Goal: Task Accomplishment & Management: Complete application form

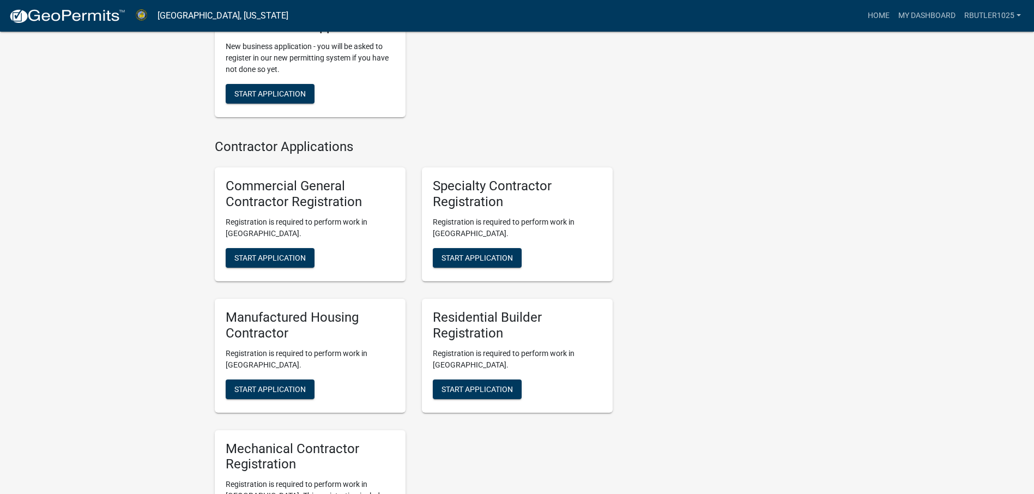
scroll to position [763, 0]
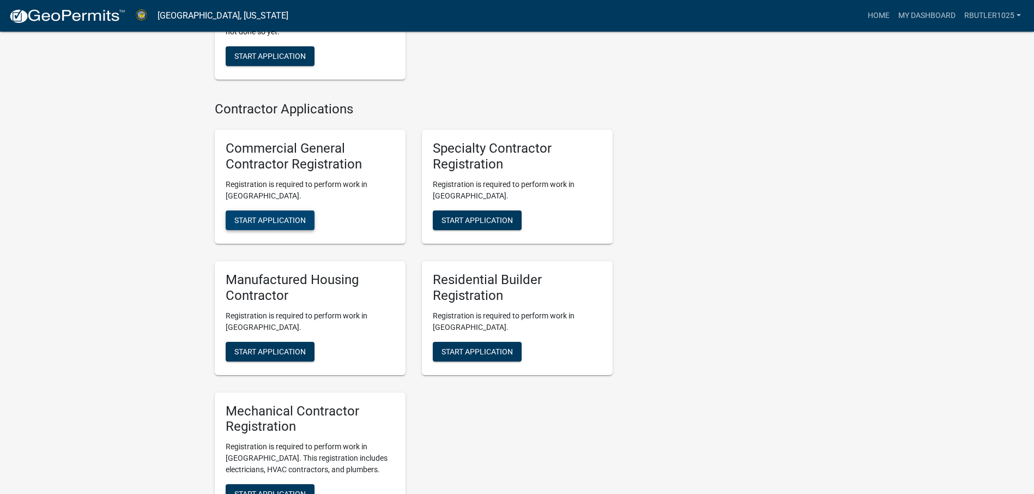
click at [287, 225] on span "Start Application" at bounding box center [269, 220] width 71 height 9
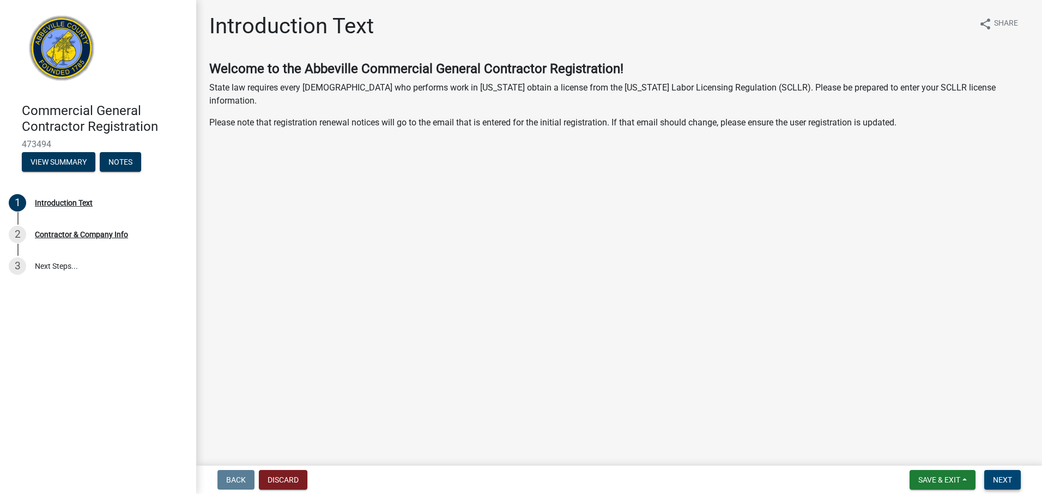
click at [1003, 479] on span "Next" at bounding box center [1002, 479] width 19 height 9
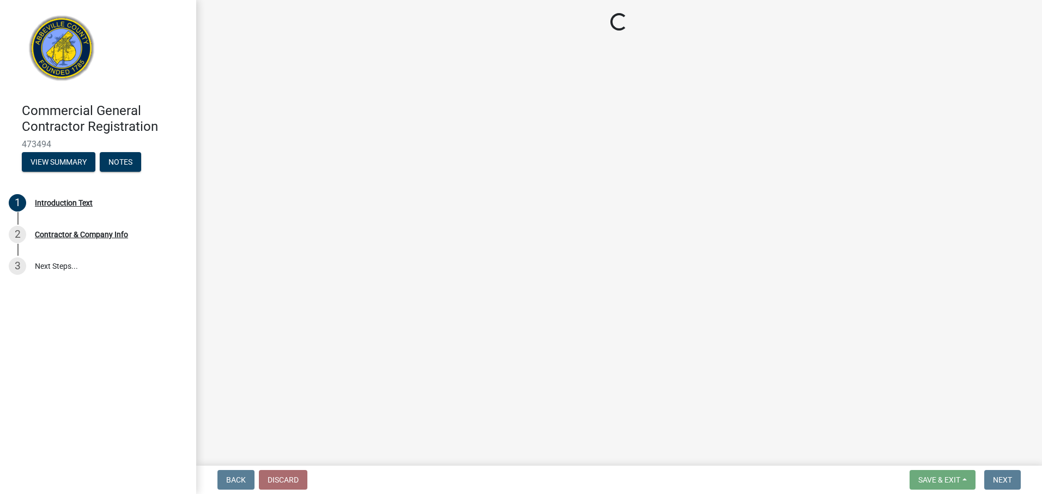
select select "sc"
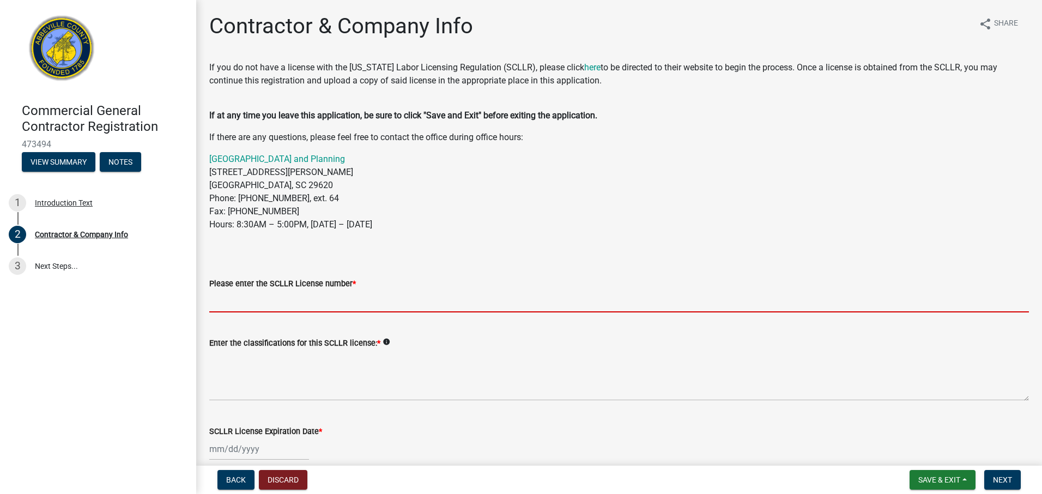
click at [276, 300] on input "Please enter the SCLLR License number *" at bounding box center [619, 301] width 820 height 22
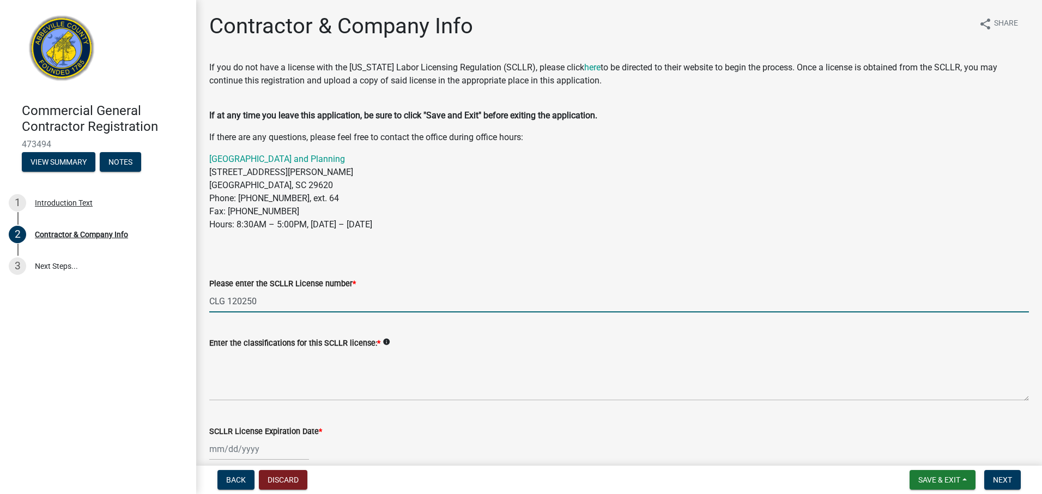
type input "CLG 120250"
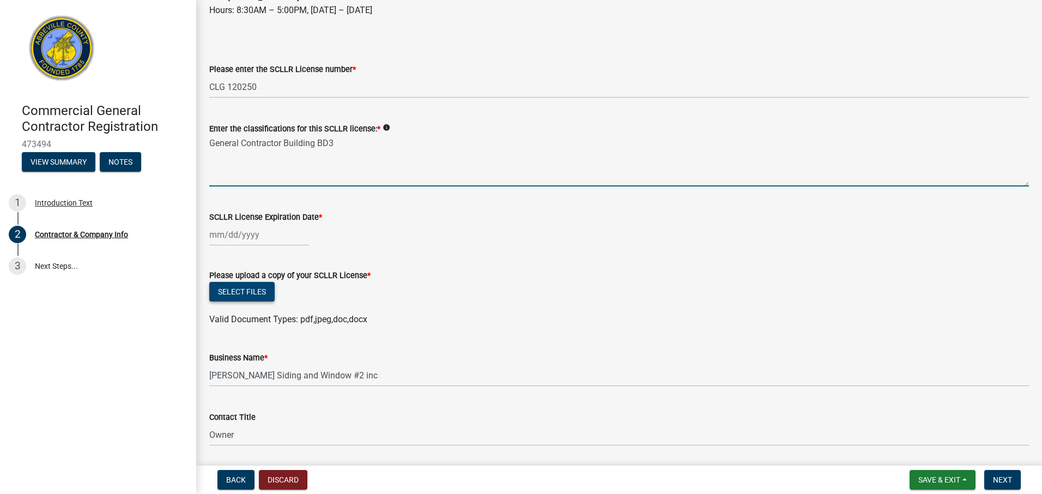
scroll to position [218, 0]
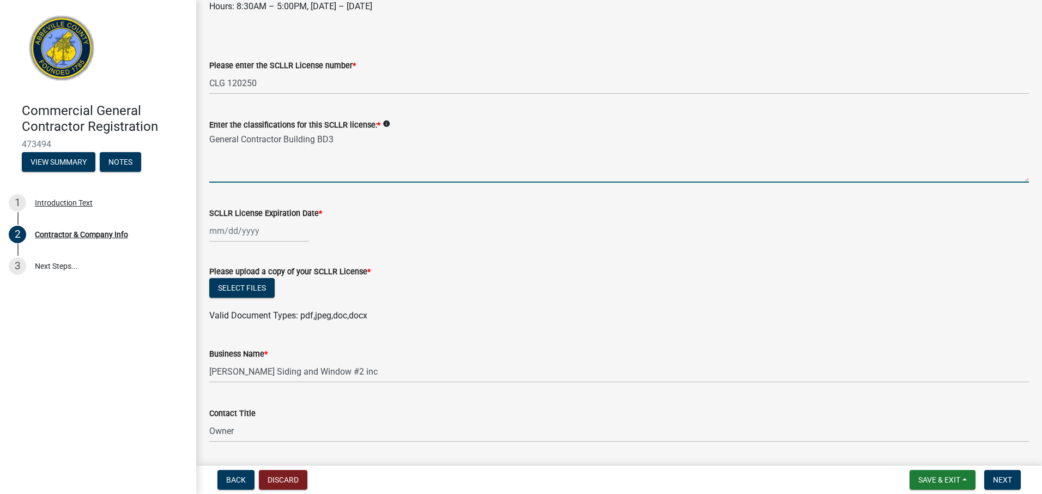
type textarea "General Contractor Building BD3"
click at [217, 229] on div at bounding box center [259, 231] width 100 height 22
select select "9"
select select "2025"
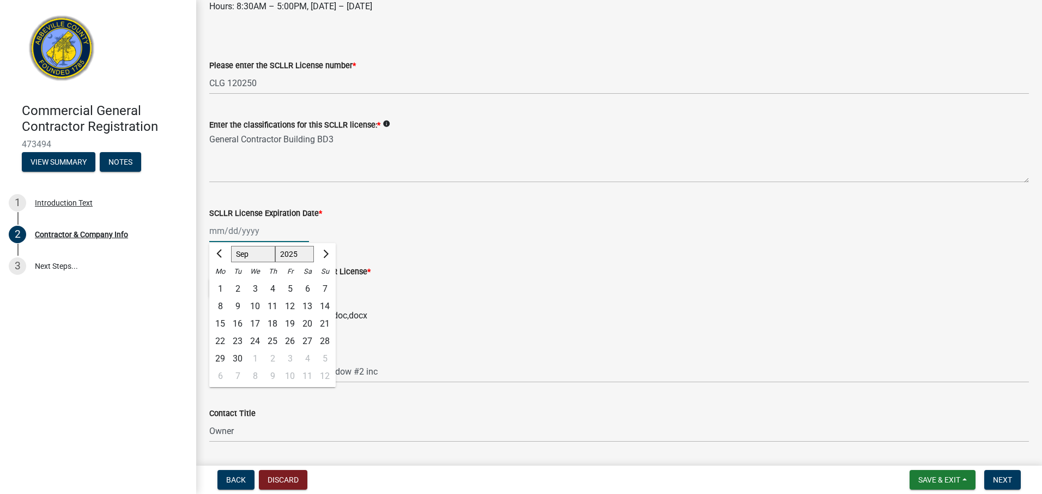
drag, startPoint x: 216, startPoint y: 230, endPoint x: 248, endPoint y: 234, distance: 32.4
click at [222, 231] on input "SCLLR License Expiration Date *" at bounding box center [259, 231] width 100 height 22
type input "[DATE]"
click at [435, 239] on div "[DATE] Jan Feb Mar Apr May Jun [DATE] Aug Sep Oct Nov [DATE] 1526 1527 1528 152…" at bounding box center [619, 231] width 820 height 22
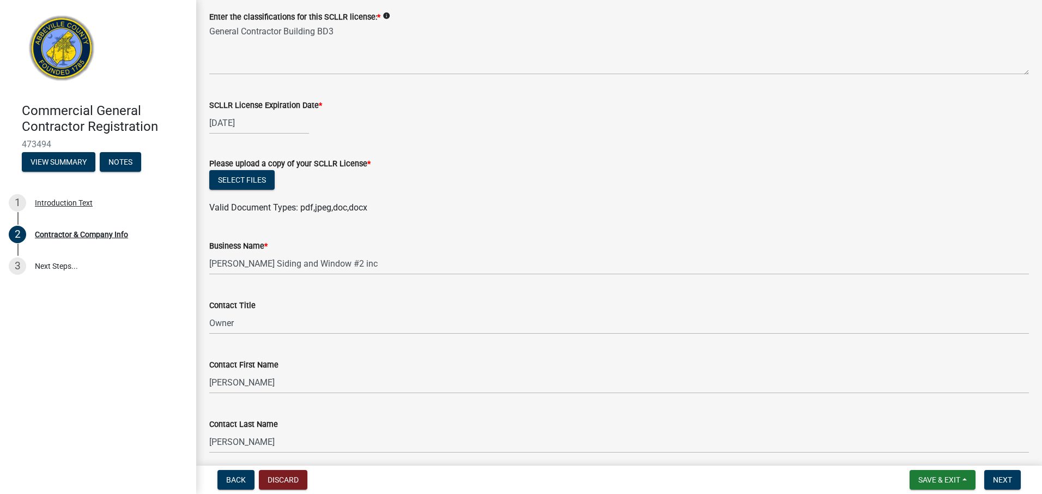
scroll to position [327, 0]
click at [251, 178] on button "Select files" at bounding box center [241, 179] width 65 height 20
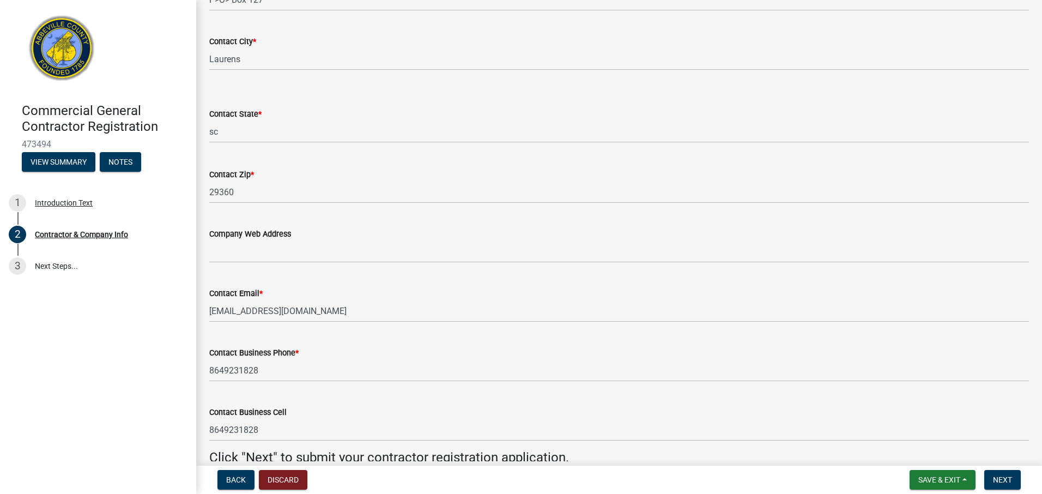
scroll to position [982, 0]
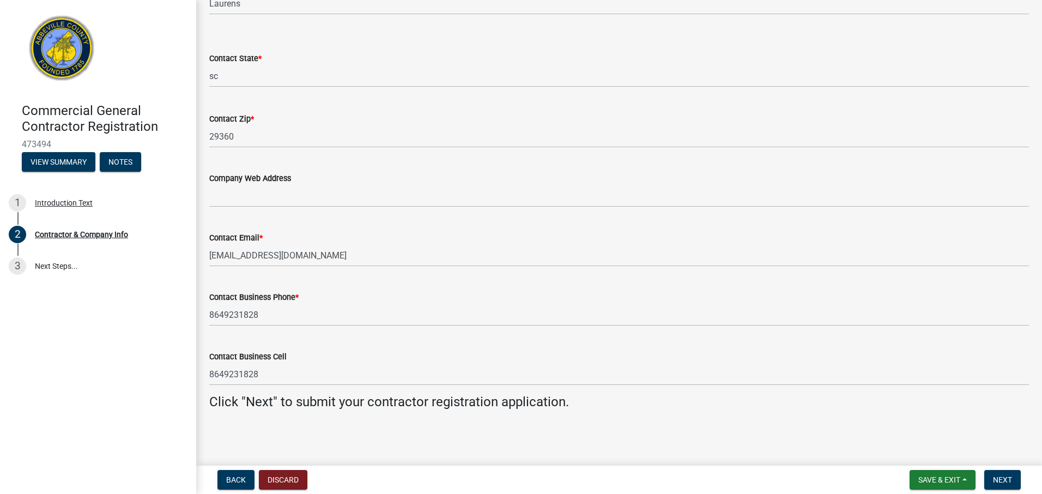
click at [1005, 469] on nav "Back Discard Save & Exit Save Save & Exit Next" at bounding box center [619, 479] width 846 height 28
click at [1002, 475] on span "Next" at bounding box center [1002, 479] width 19 height 9
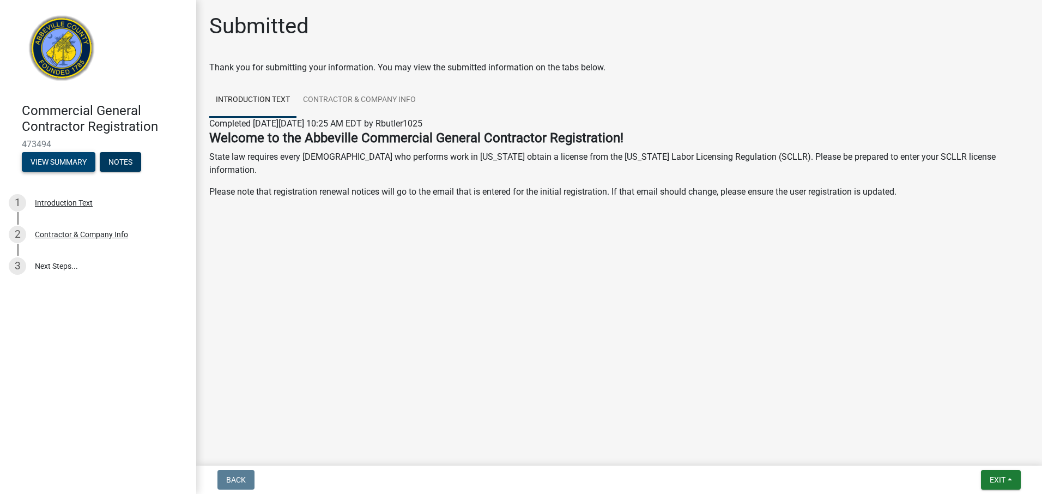
click at [63, 165] on button "View Summary" at bounding box center [59, 162] width 74 height 20
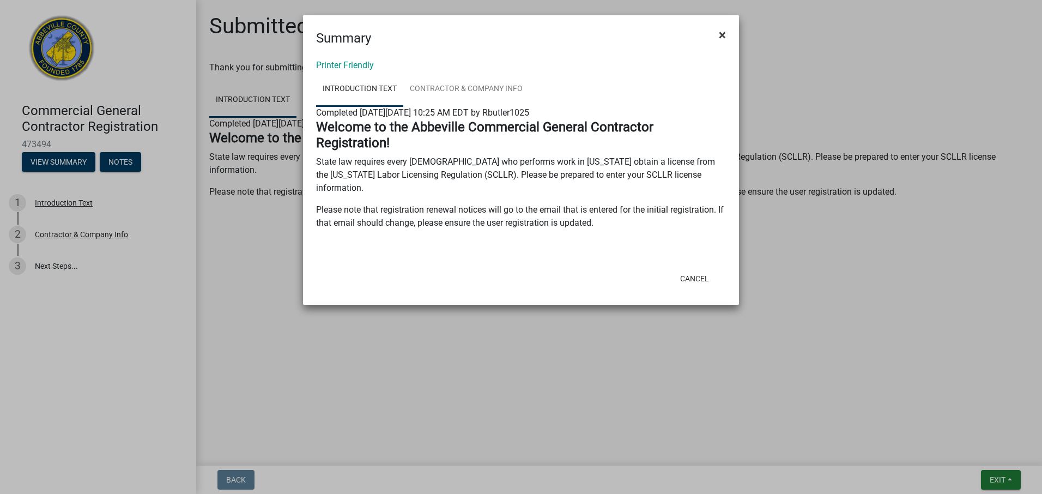
click at [724, 32] on span "×" at bounding box center [722, 34] width 7 height 15
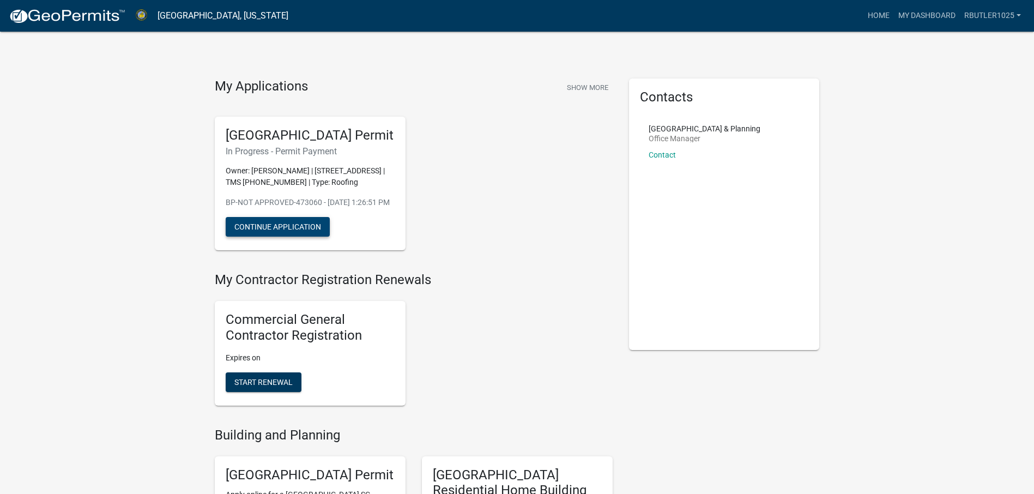
click at [283, 237] on button "Continue Application" at bounding box center [278, 227] width 104 height 20
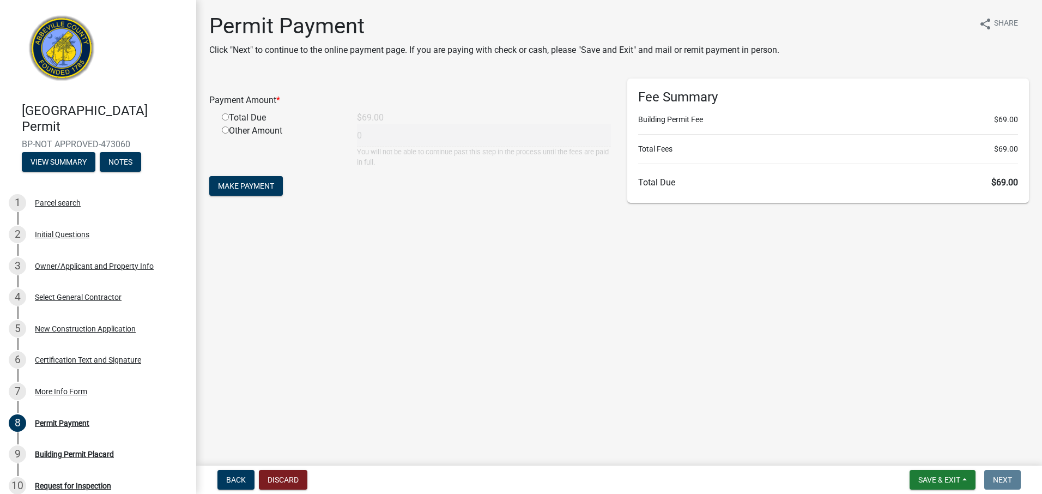
click at [225, 120] on input "radio" at bounding box center [225, 116] width 7 height 7
radio input "true"
type input "69"
click at [252, 185] on span "Make Payment" at bounding box center [246, 185] width 56 height 9
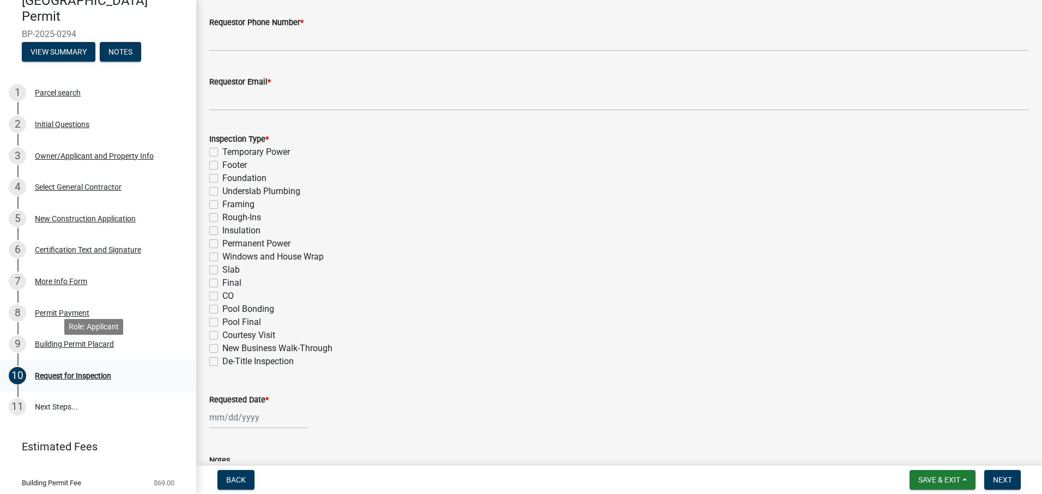
scroll to position [140, 0]
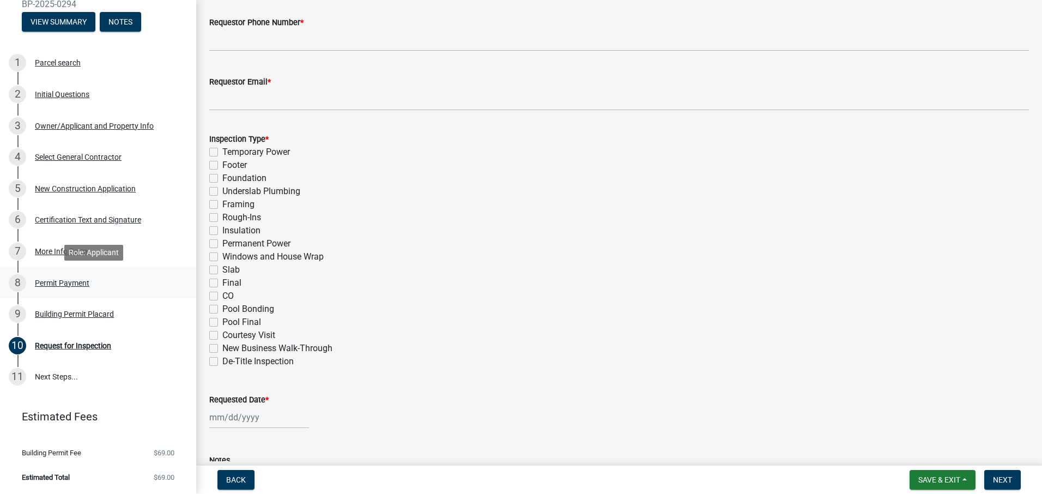
click at [72, 283] on div "Permit Payment" at bounding box center [62, 283] width 54 height 8
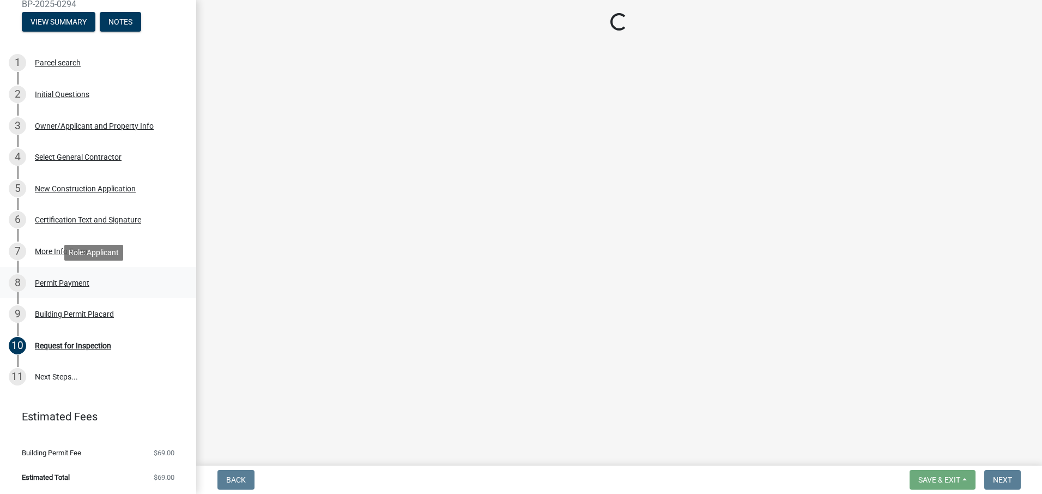
scroll to position [0, 0]
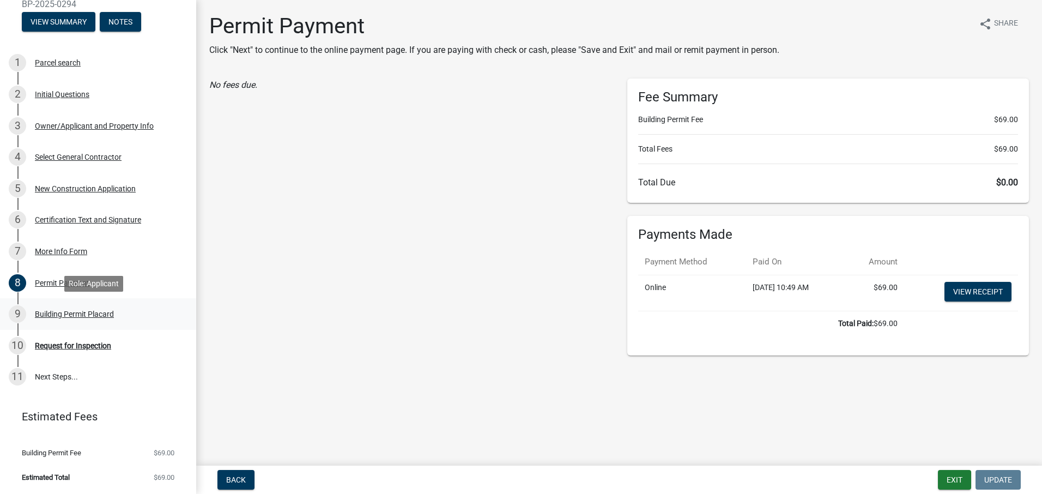
click at [100, 317] on div "Building Permit Placard" at bounding box center [74, 314] width 79 height 8
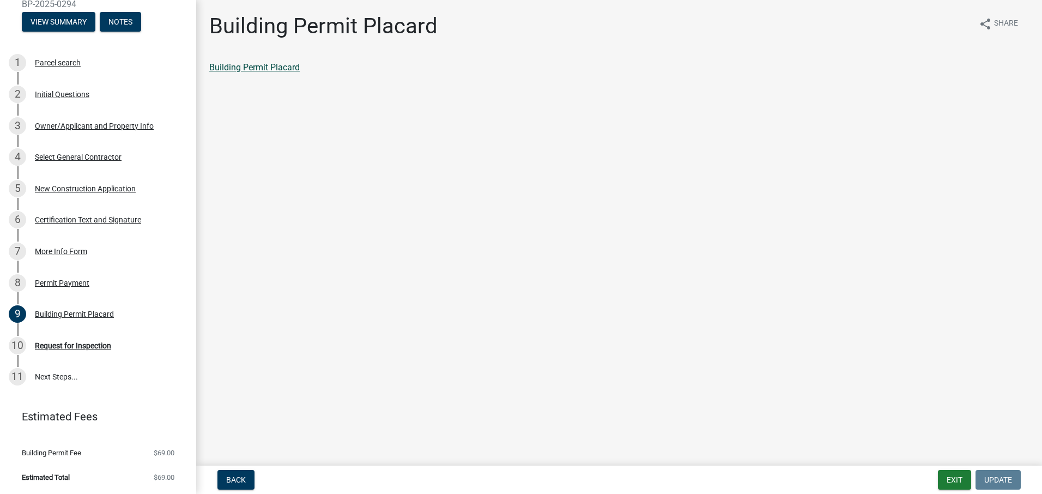
click at [253, 69] on link "Building Permit Placard" at bounding box center [254, 67] width 90 height 10
click at [84, 284] on div "Permit Payment" at bounding box center [62, 283] width 54 height 8
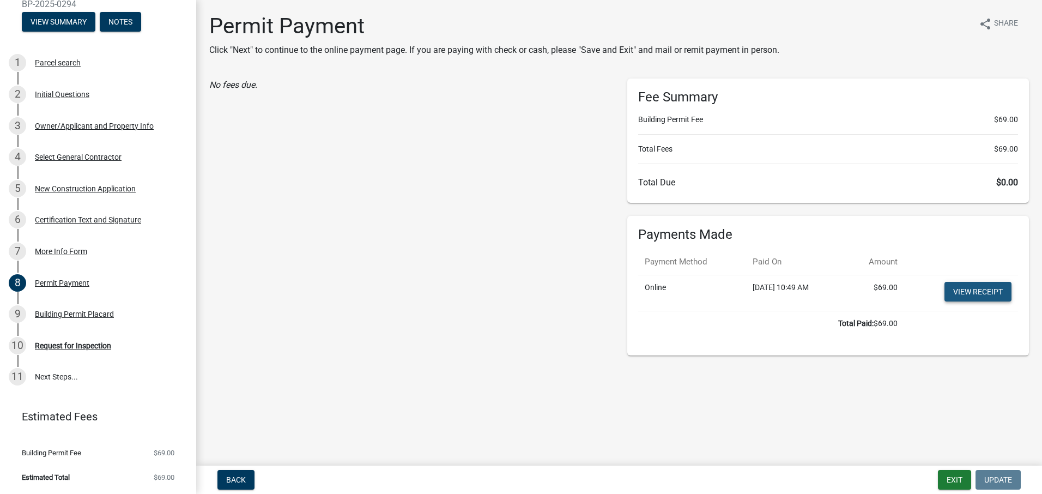
click at [980, 290] on link "View receipt" at bounding box center [977, 292] width 67 height 20
